Goal: Entertainment & Leisure: Consume media (video, audio)

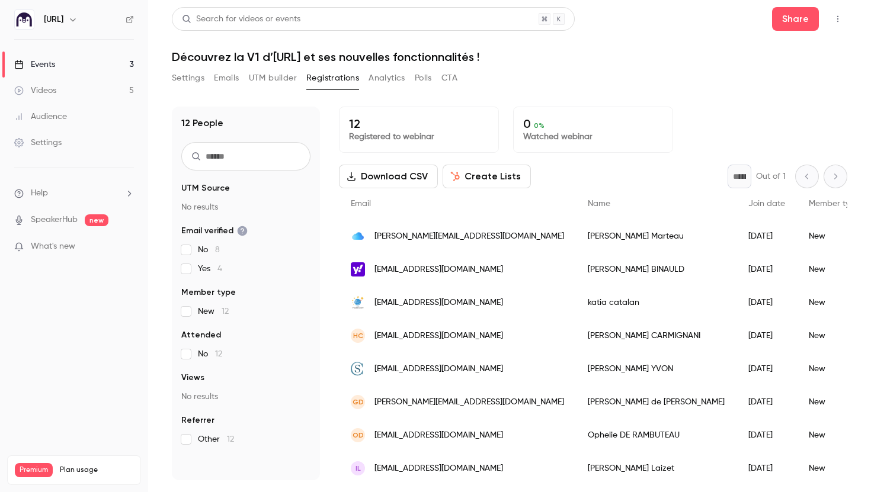
scroll to position [137, 0]
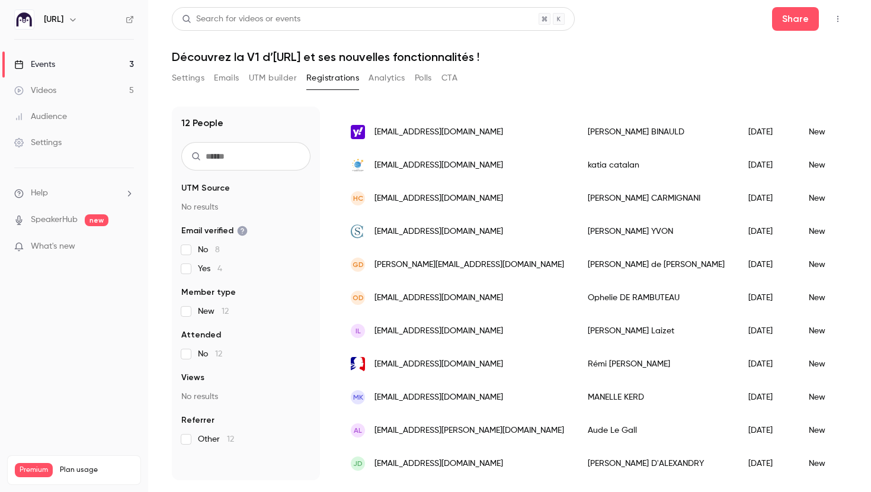
click at [248, 152] on input "text" at bounding box center [245, 156] width 129 height 28
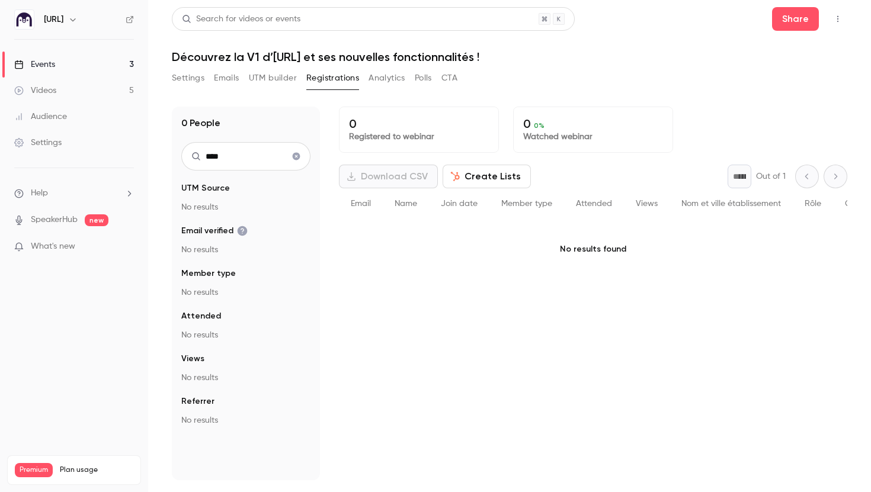
click at [184, 146] on div "****" at bounding box center [245, 156] width 129 height 28
drag, startPoint x: 217, startPoint y: 153, endPoint x: 198, endPoint y: 153, distance: 19.6
click at [198, 153] on div "****" at bounding box center [245, 156] width 129 height 28
type input "****"
click at [297, 156] on icon "Clear search" at bounding box center [297, 157] width 8 height 8
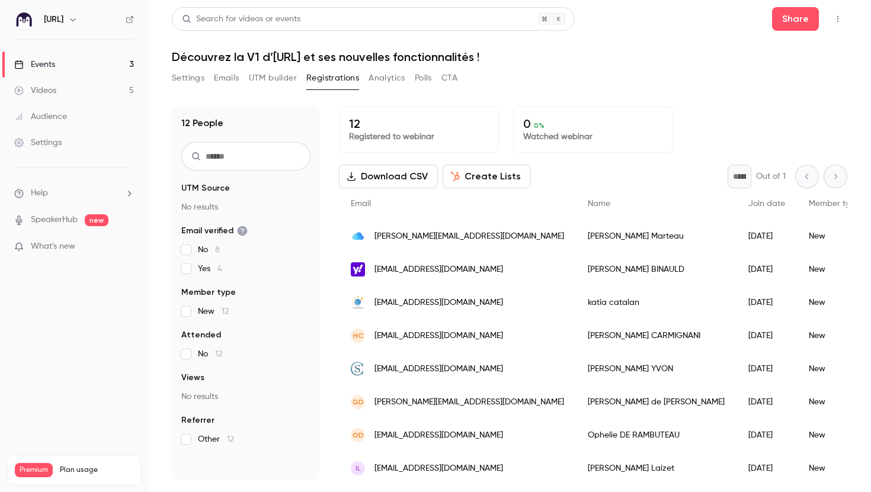
click at [278, 153] on input "text" at bounding box center [245, 156] width 129 height 28
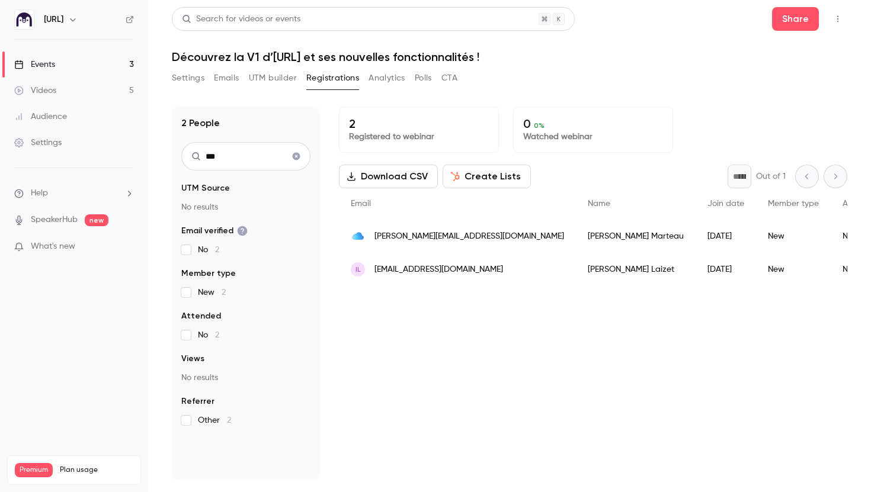
drag, startPoint x: 226, startPoint y: 151, endPoint x: 200, endPoint y: 149, distance: 26.1
click at [200, 149] on div "***" at bounding box center [245, 156] width 129 height 28
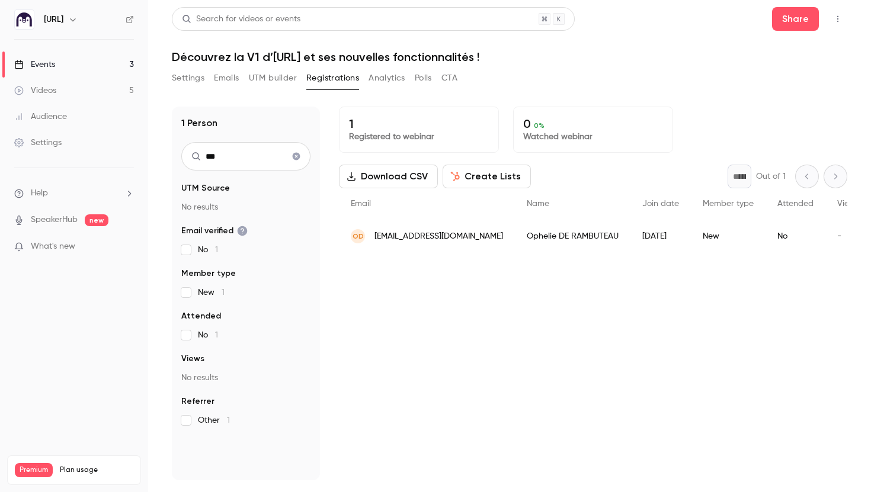
type input "***"
click at [390, 232] on span "[EMAIL_ADDRESS][DOMAIN_NAME]" at bounding box center [438, 236] width 129 height 12
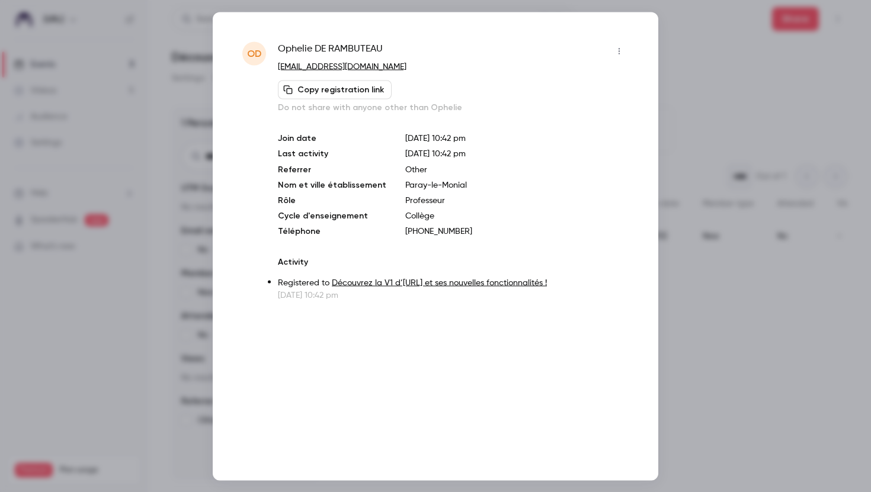
click at [725, 326] on div at bounding box center [435, 246] width 871 height 492
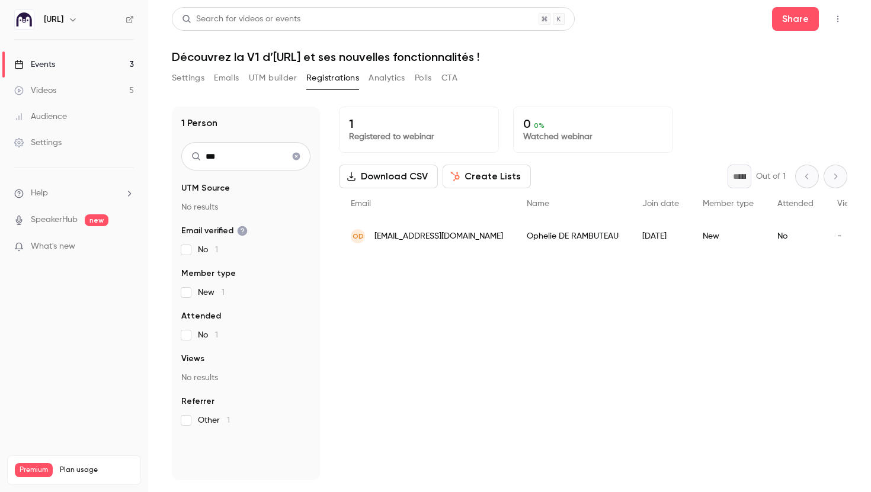
click at [69, 64] on link "Events 3" at bounding box center [74, 65] width 148 height 26
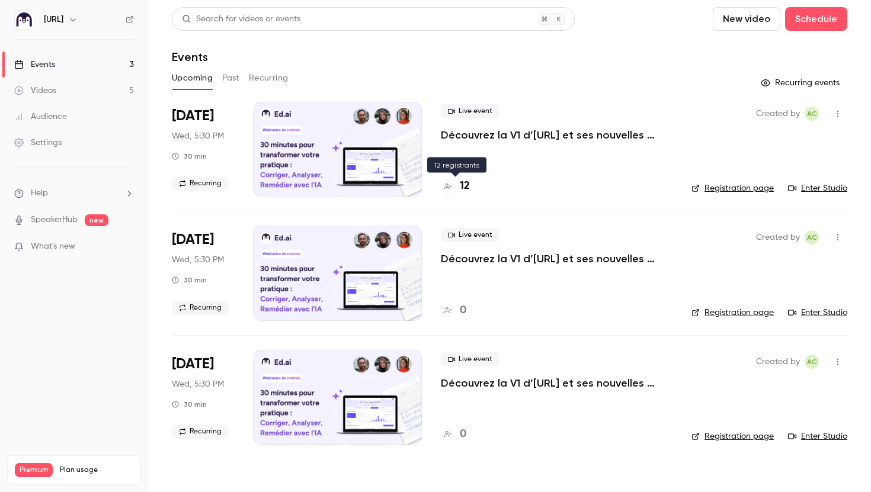
click at [460, 181] on h4 "12" at bounding box center [465, 186] width 10 height 16
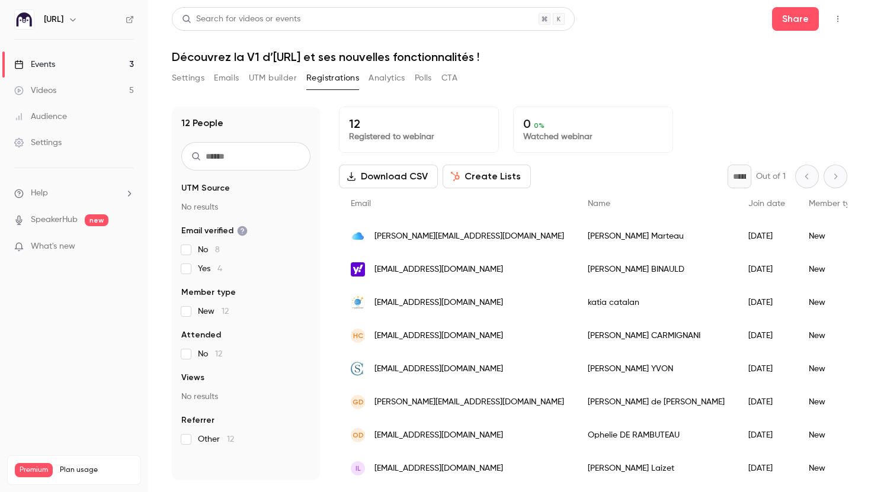
click at [256, 159] on input "text" at bounding box center [245, 156] width 129 height 28
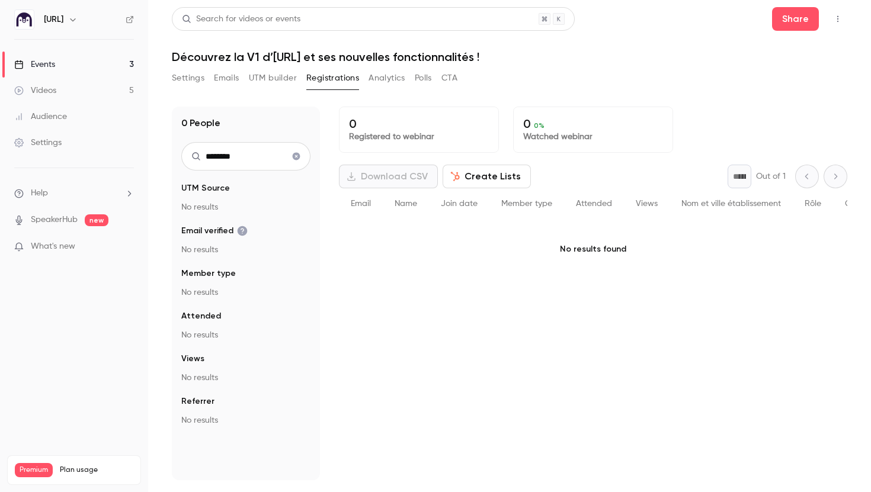
type input "*******"
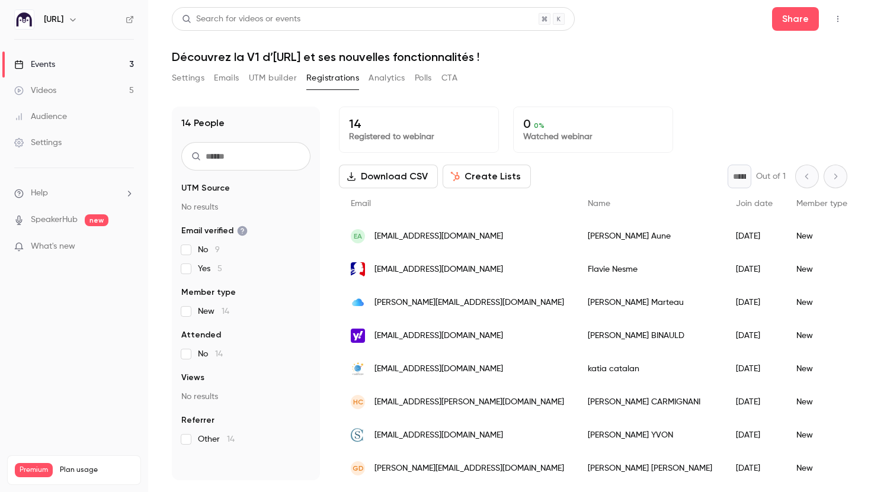
click at [237, 149] on input "text" at bounding box center [245, 156] width 129 height 28
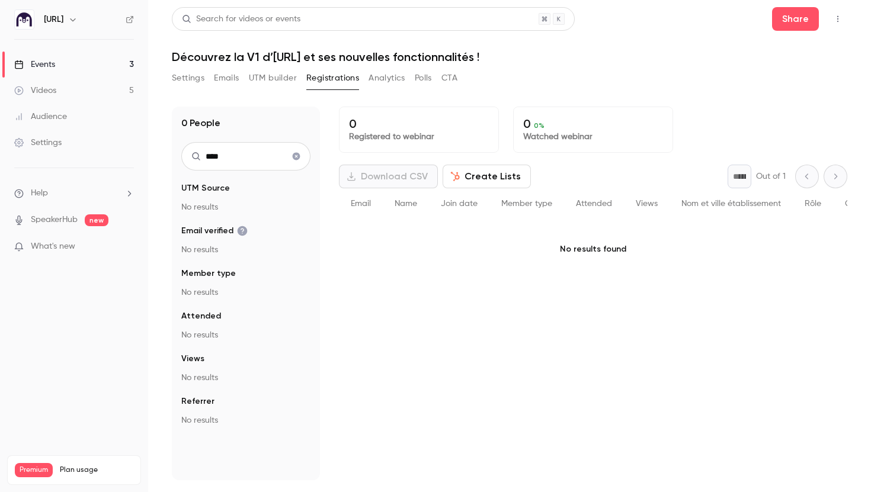
type input "****"
drag, startPoint x: 291, startPoint y: 158, endPoint x: 214, endPoint y: 152, distance: 77.3
click at [292, 158] on icon "Clear search" at bounding box center [296, 156] width 9 height 8
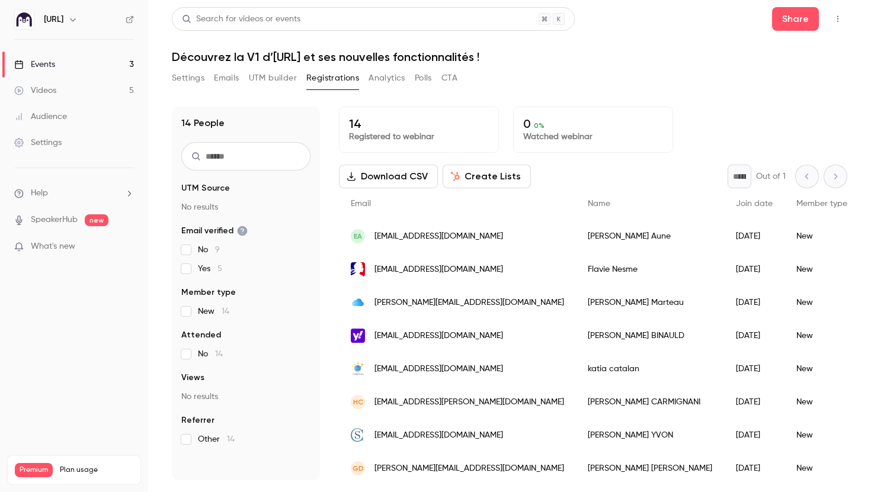
click at [99, 68] on link "Events 3" at bounding box center [74, 65] width 148 height 26
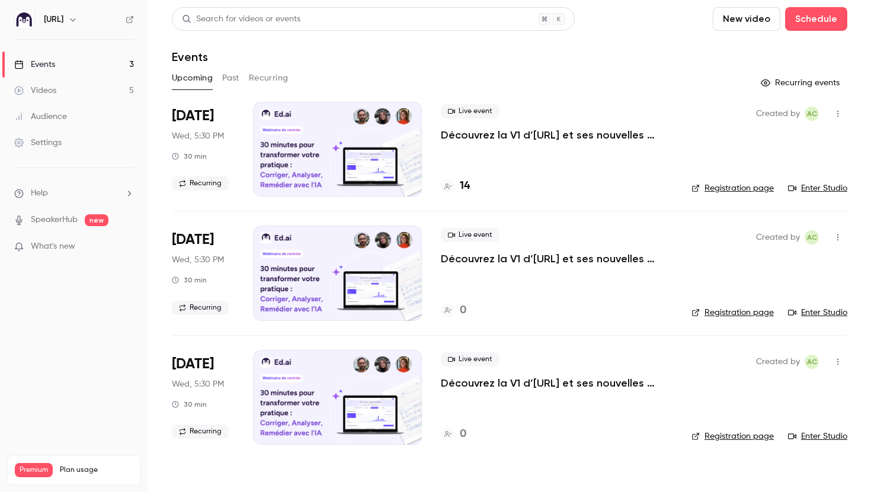
click at [460, 186] on h4 "14" at bounding box center [465, 186] width 10 height 16
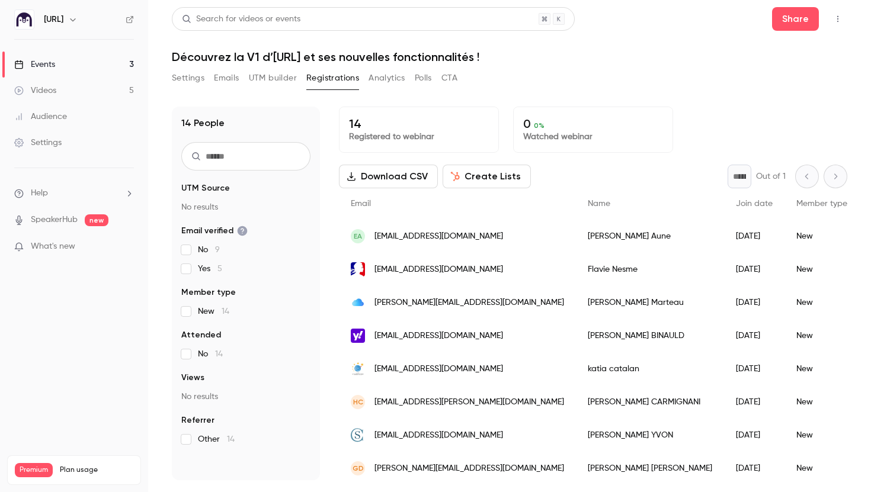
click at [76, 117] on link "Audience" at bounding box center [74, 117] width 148 height 26
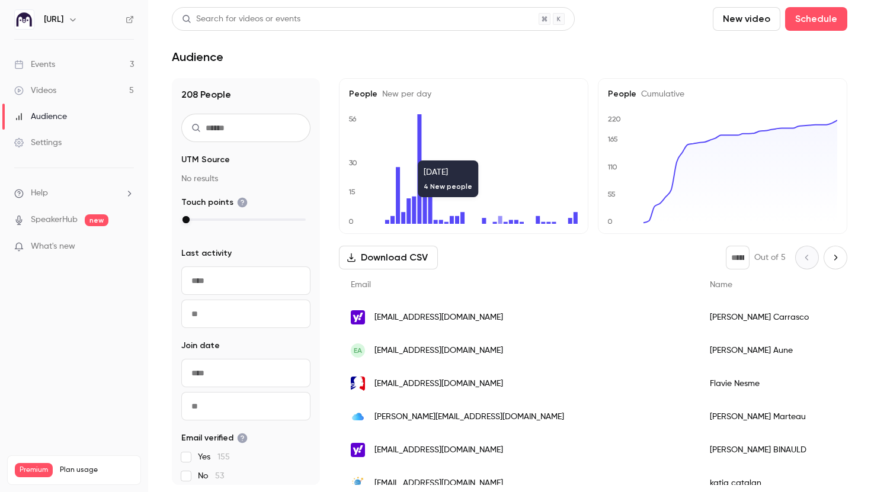
click at [69, 63] on link "Events 3" at bounding box center [74, 65] width 148 height 26
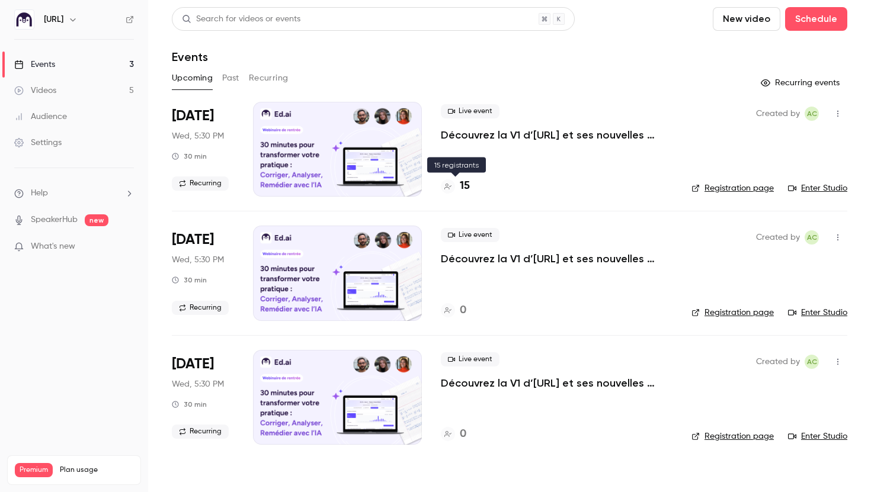
click at [466, 184] on h4 "15" at bounding box center [465, 186] width 10 height 16
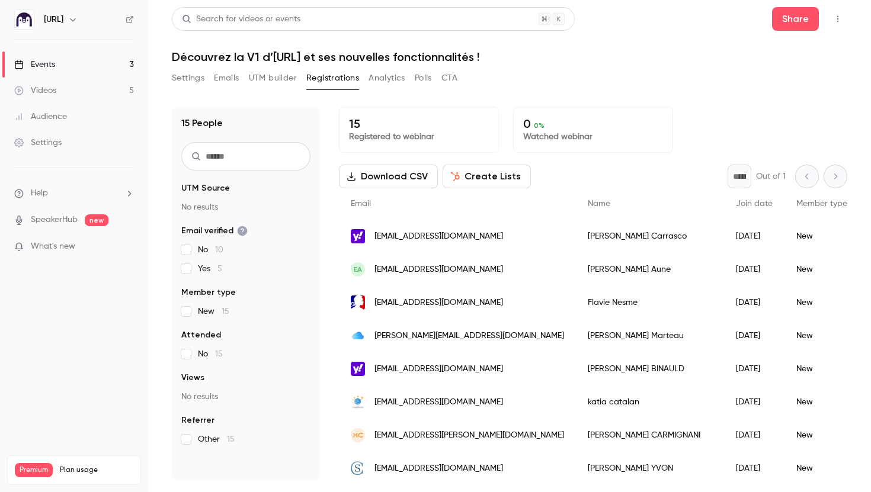
click at [82, 59] on link "Events 3" at bounding box center [74, 65] width 148 height 26
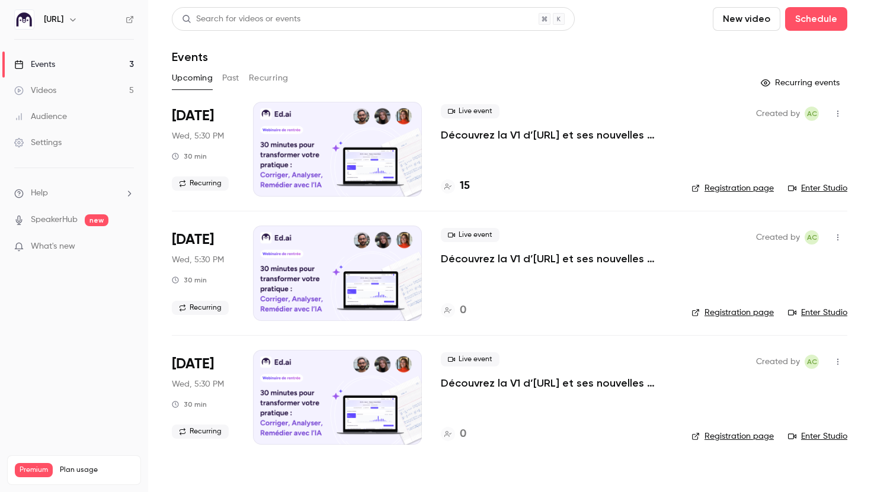
click at [813, 186] on link "Enter Studio" at bounding box center [817, 189] width 59 height 12
click at [462, 191] on h4 "15" at bounding box center [465, 186] width 10 height 16
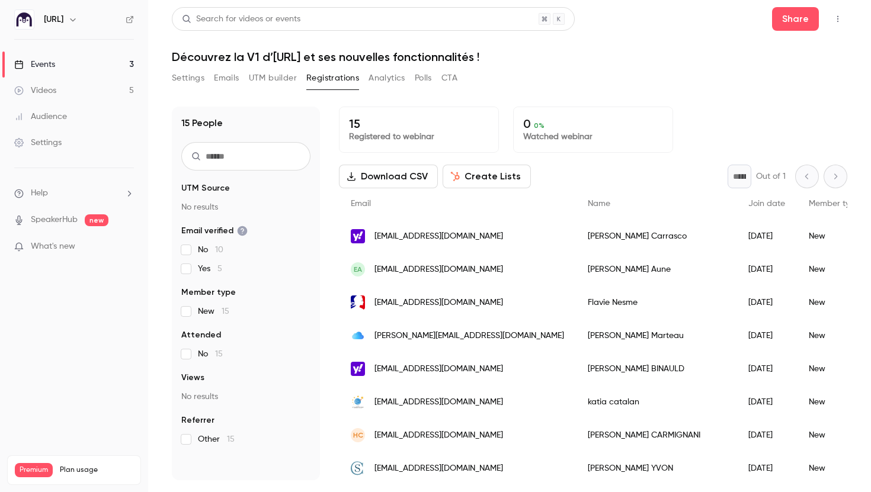
click at [269, 155] on input "text" at bounding box center [245, 156] width 129 height 28
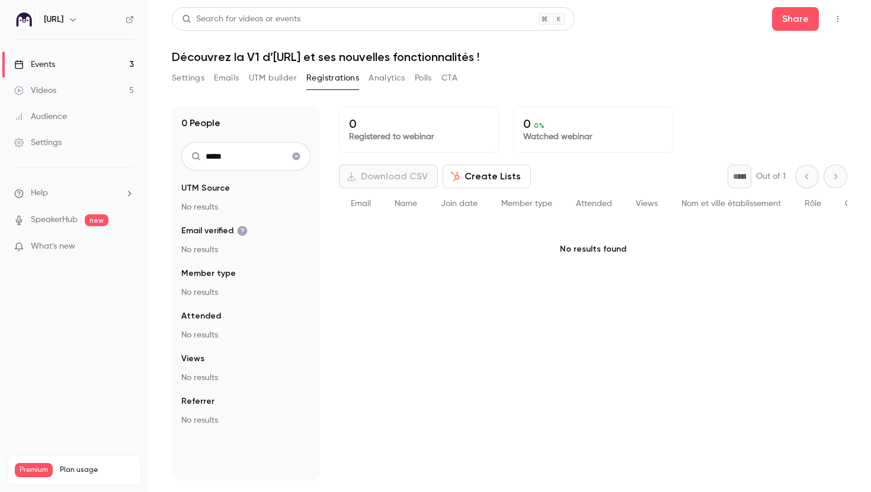
type input "*****"
click at [299, 160] on icon "Clear search" at bounding box center [296, 156] width 9 height 8
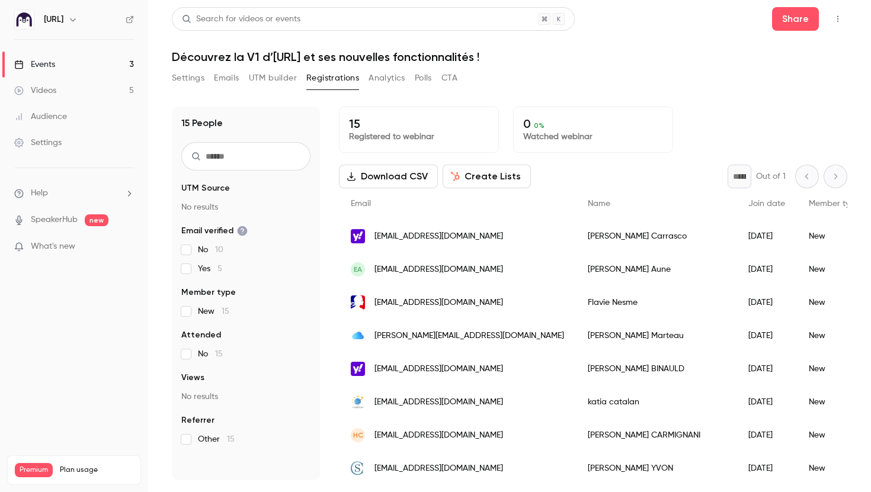
click at [59, 95] on link "Videos 5" at bounding box center [74, 91] width 148 height 26
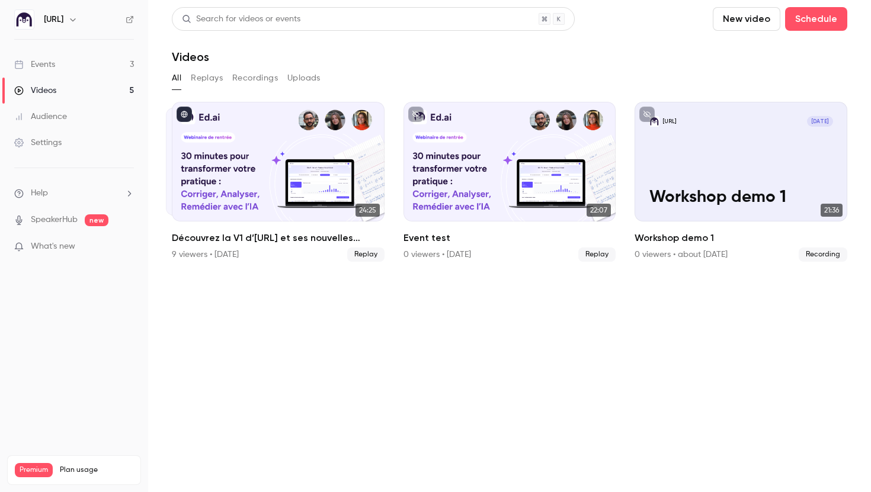
click at [210, 76] on button "Replays" at bounding box center [207, 78] width 32 height 19
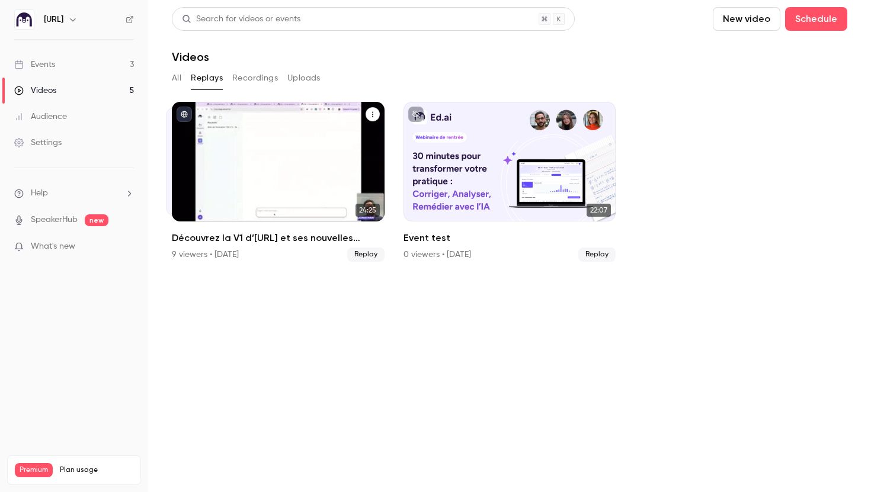
click at [265, 241] on h2 "Découvrez la V1 d’[URL] et ses nouvelles fonctionnalités !" at bounding box center [278, 238] width 213 height 14
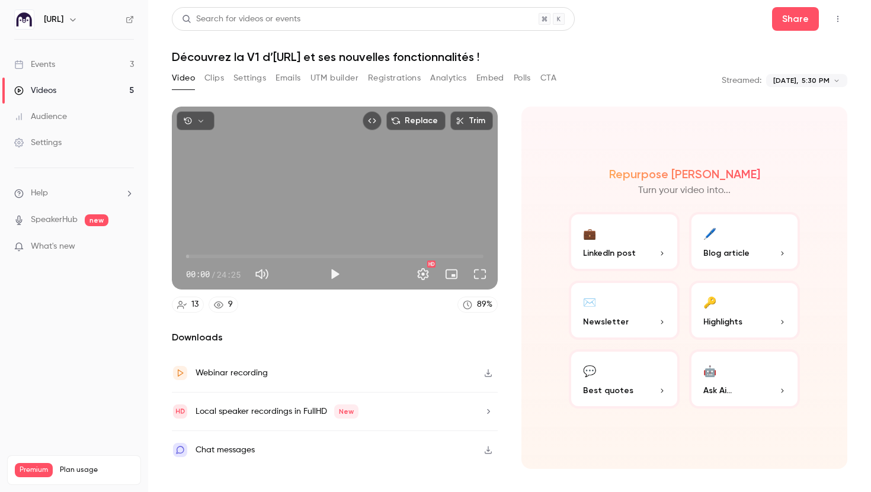
click at [93, 60] on link "Events 3" at bounding box center [74, 65] width 148 height 26
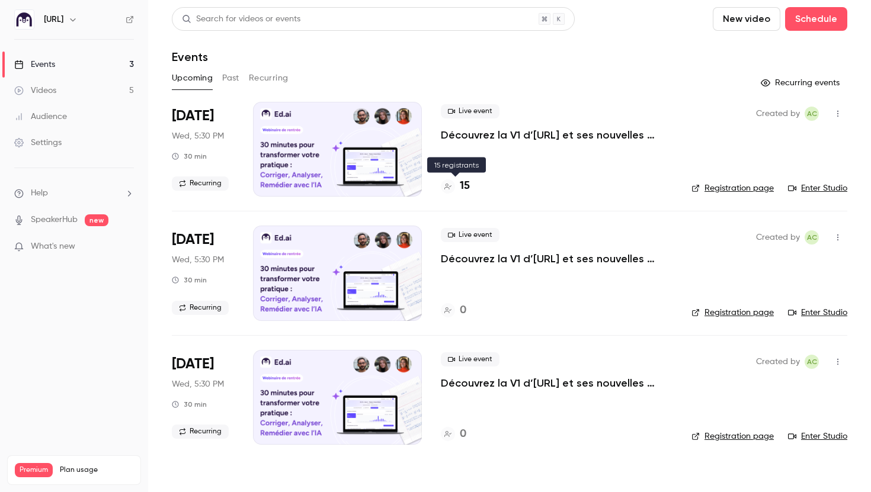
click at [464, 188] on h4 "15" at bounding box center [465, 186] width 10 height 16
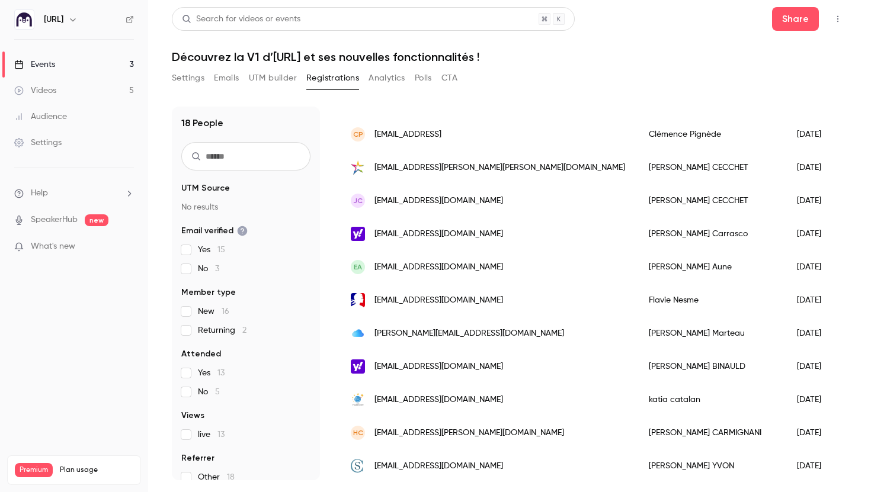
scroll to position [109, 0]
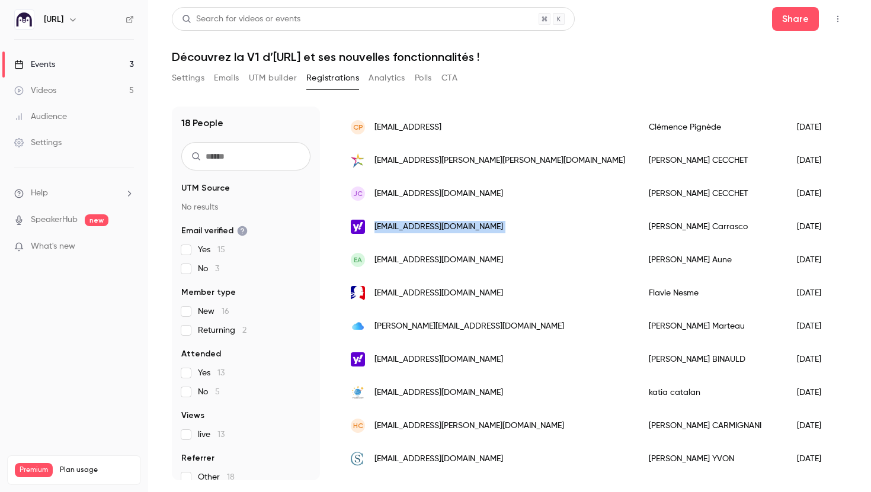
drag, startPoint x: 501, startPoint y: 224, endPoint x: 373, endPoint y: 222, distance: 128.0
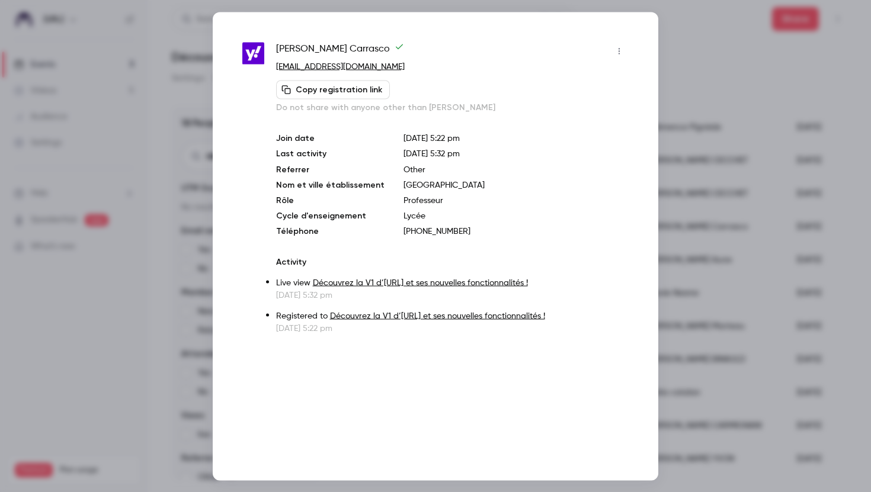
copy span "[EMAIL_ADDRESS][DOMAIN_NAME]"
drag, startPoint x: 391, startPoint y: 72, endPoint x: 277, endPoint y: 67, distance: 114.5
click at [277, 67] on p "[EMAIL_ADDRESS][DOMAIN_NAME]" at bounding box center [452, 66] width 353 height 12
copy link "[EMAIL_ADDRESS][DOMAIN_NAME]"
click at [202, 88] on div at bounding box center [435, 246] width 871 height 492
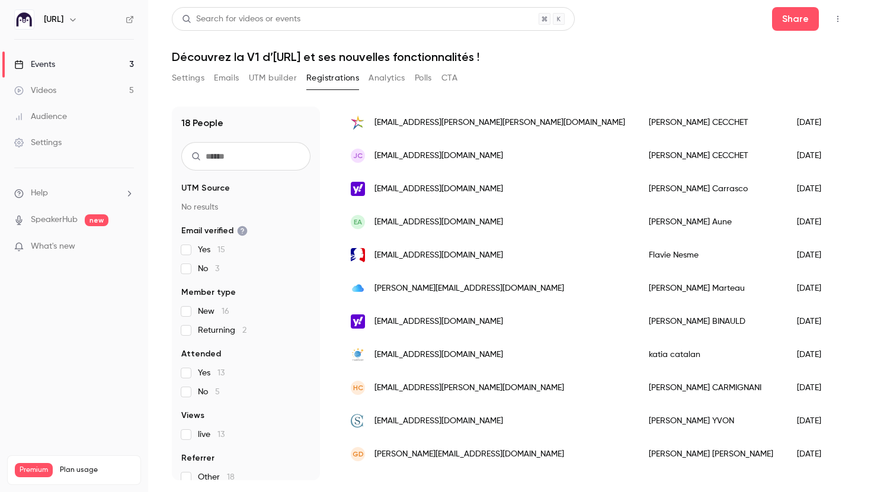
scroll to position [0, 0]
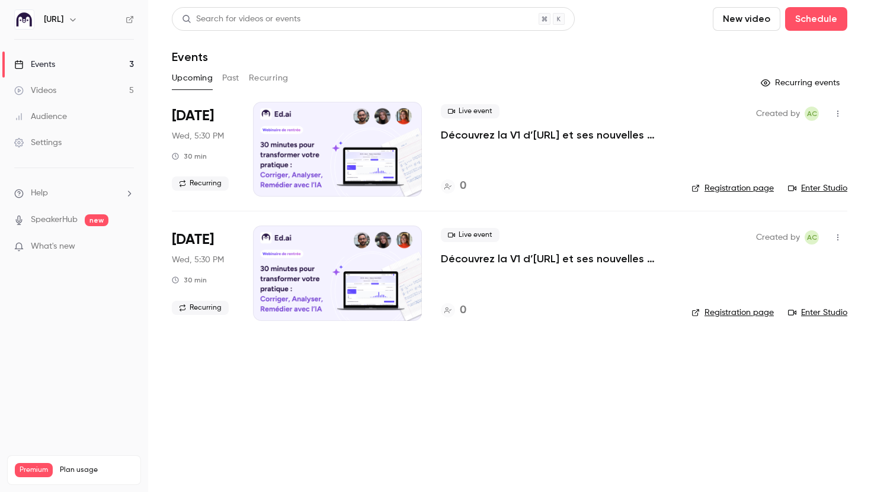
click at [84, 121] on link "Audience" at bounding box center [74, 117] width 148 height 26
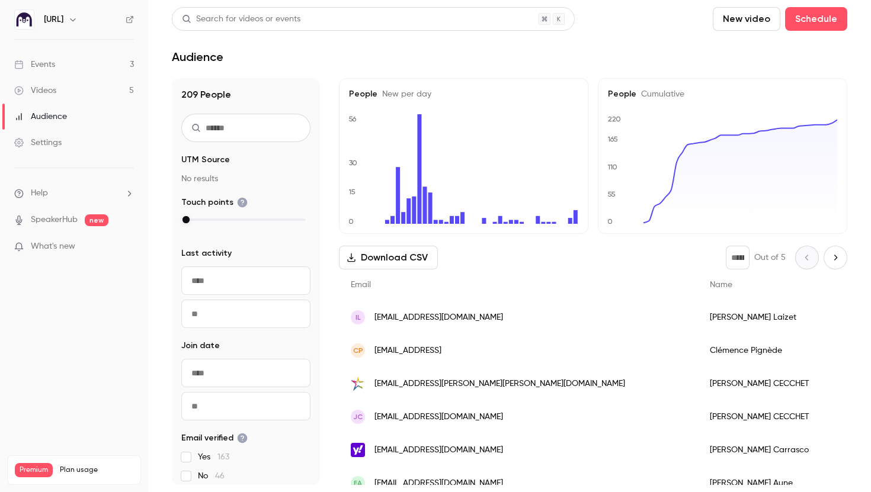
click at [101, 86] on link "Videos 5" at bounding box center [74, 91] width 148 height 26
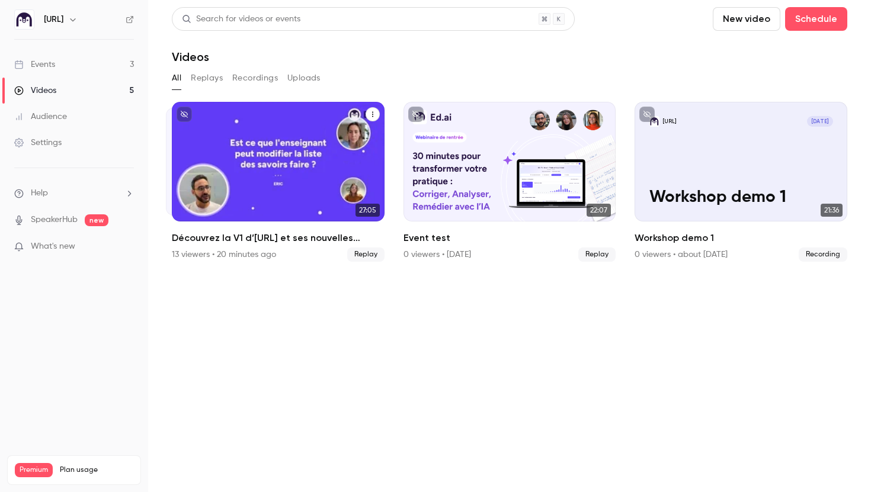
click at [272, 151] on div "Découvrez la V1 d’Ed.ai et ses nouvelles fonctionnalités !" at bounding box center [278, 162] width 213 height 120
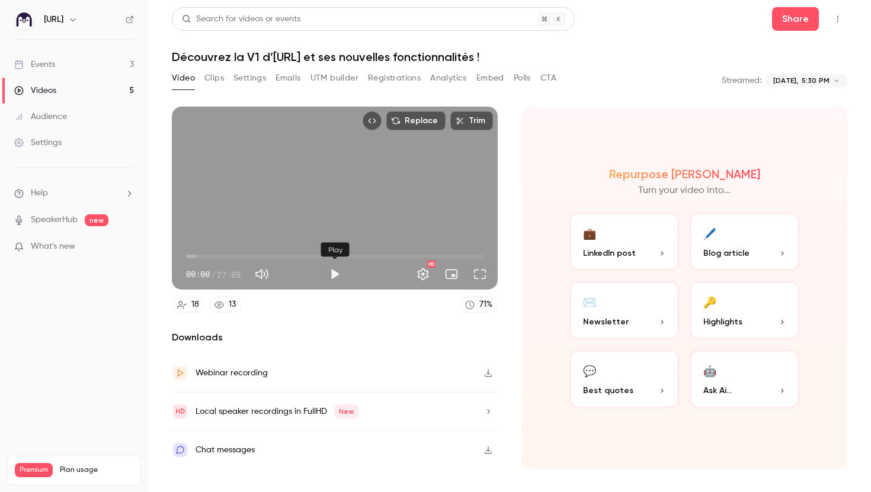
click at [332, 276] on button "Play" at bounding box center [335, 274] width 24 height 24
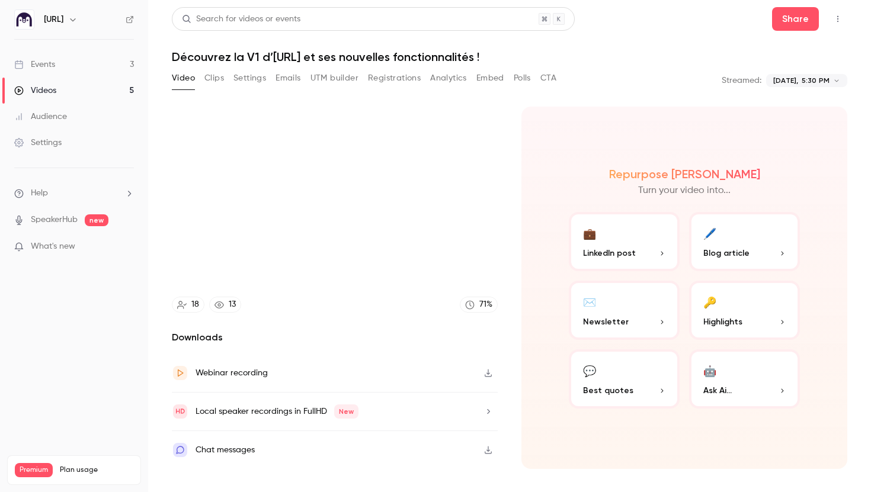
type input "**"
